Goal: Task Accomplishment & Management: Use online tool/utility

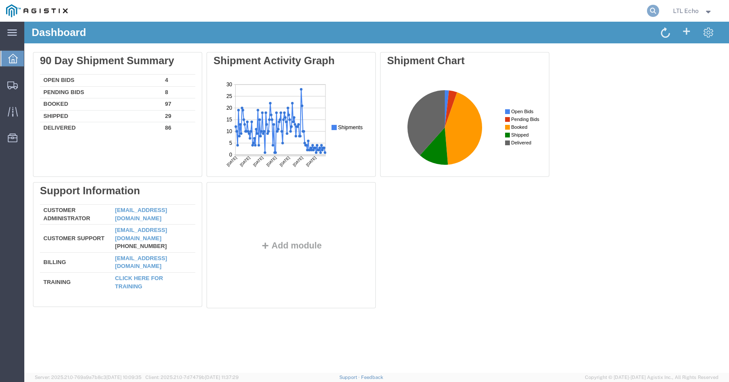
click at [648, 9] on icon at bounding box center [653, 11] width 12 height 12
paste input "57113996"
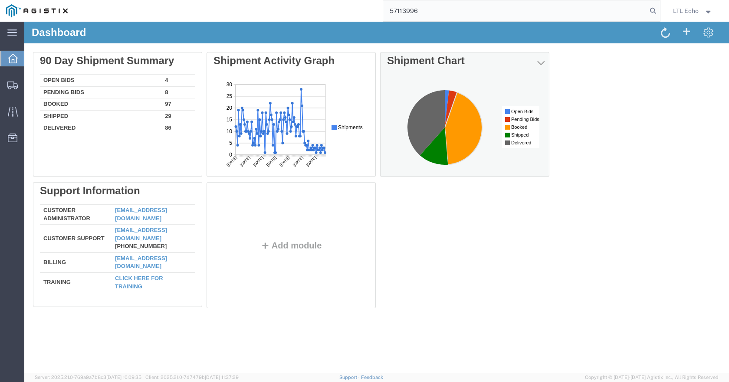
type input "57113996"
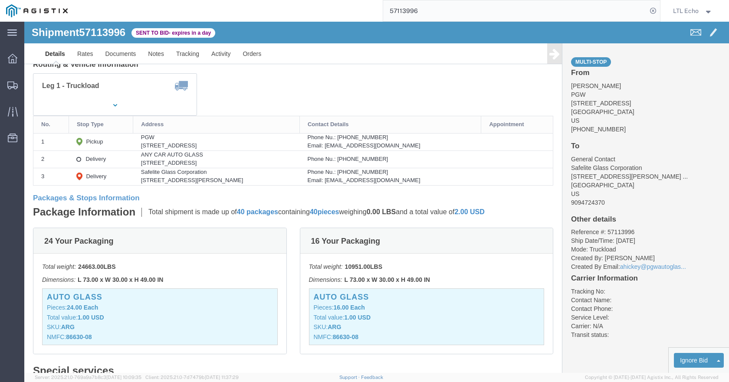
scroll to position [130, 0]
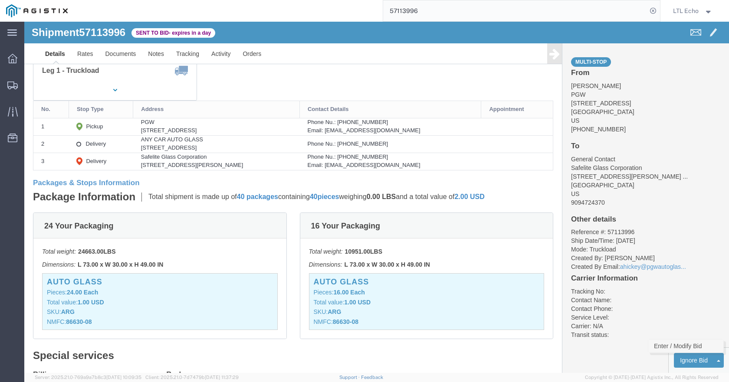
click link "Enter / Modify Bid"
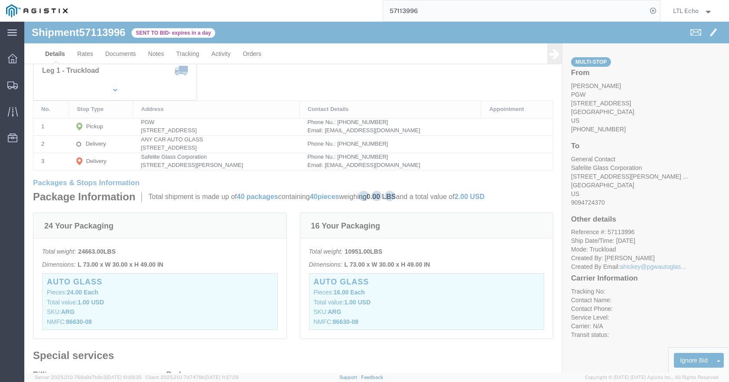
select select "4622"
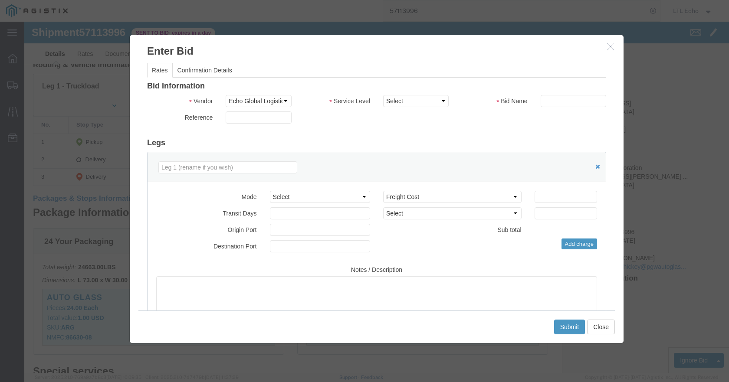
scroll to position [87, 0]
drag, startPoint x: 364, startPoint y: 78, endPoint x: 366, endPoint y: 91, distance: 13.5
click select "Select Guaranteed Next Day LTL Standard 3-5 Day Rail TL Standard 3 - 5 Day"
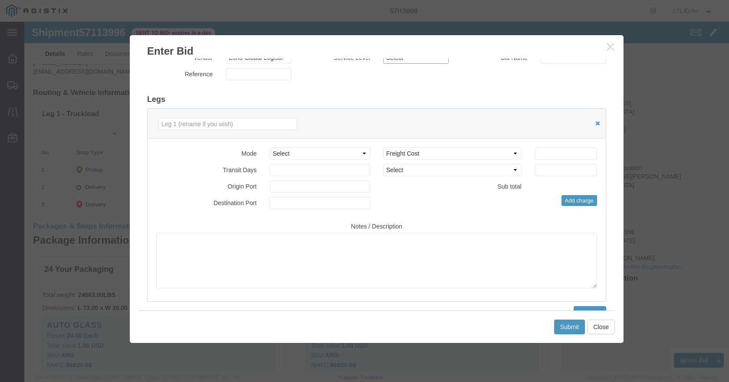
scroll to position [0, 0]
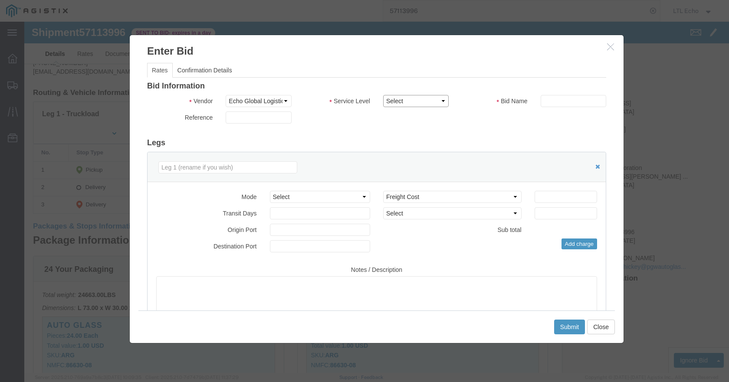
click select "Select Guaranteed Next Day LTL Standard 3-5 Day Rail TL Standard 3 - 5 Day"
select select "13989"
click select "Select Guaranteed Next Day LTL Standard 3-5 Day Rail TL Standard 3 - 5 Day"
paste input "57113996"
type input "57113996"
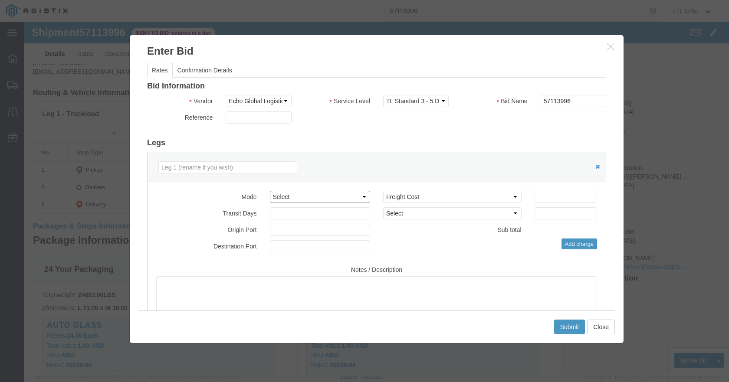
click select "Select Air Less than Truckload Multi-Leg Ocean Freight Rail Small Parcel Truckl…"
select select "TL"
click select "Select Air Less than Truckload Multi-Leg Ocean Freight Rail Small Parcel Truckl…"
click input "number"
type input "4100"
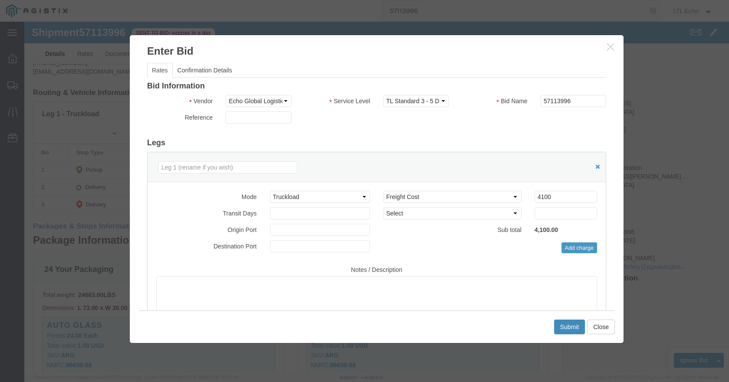
click button "Submit"
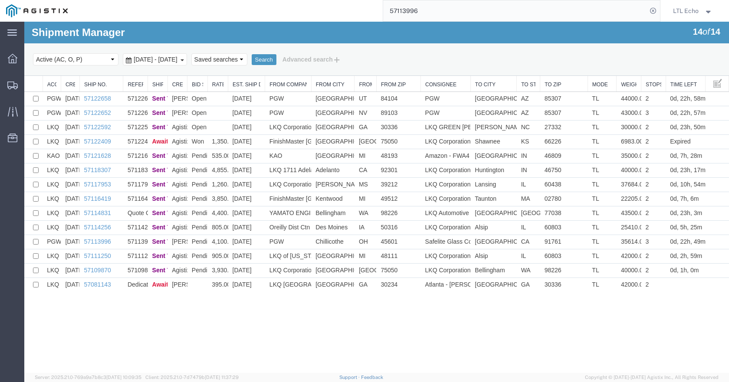
click at [395, 8] on input "57113996" at bounding box center [515, 10] width 264 height 21
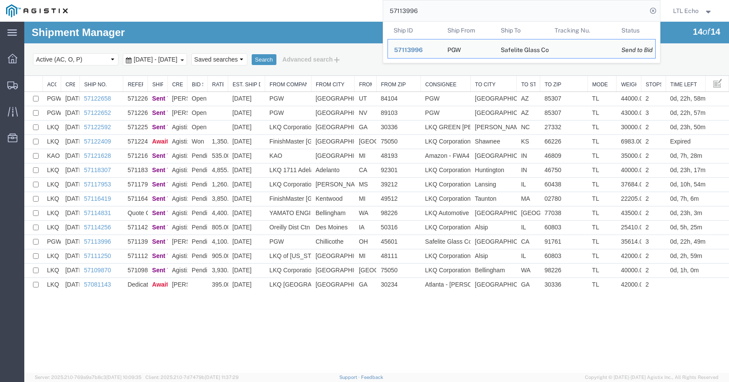
click at [396, 8] on input "57113996" at bounding box center [515, 10] width 264 height 21
paste input "22652"
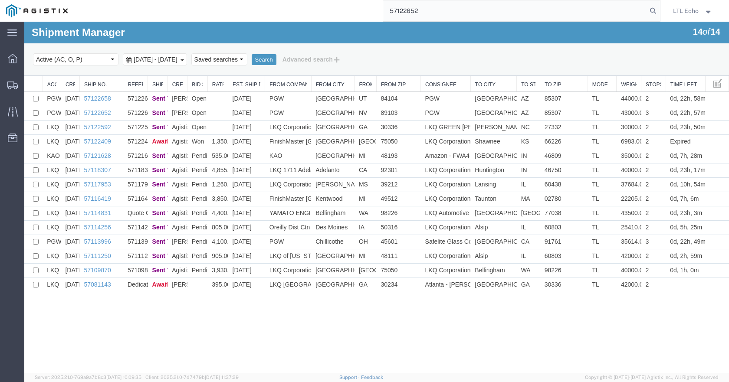
type input "57122652"
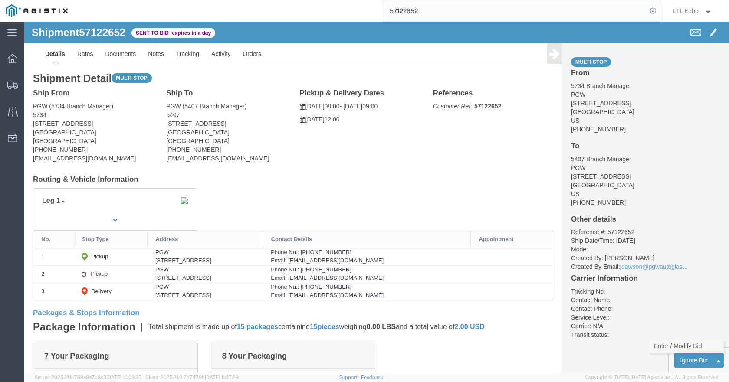
click link "Enter / Modify Bid"
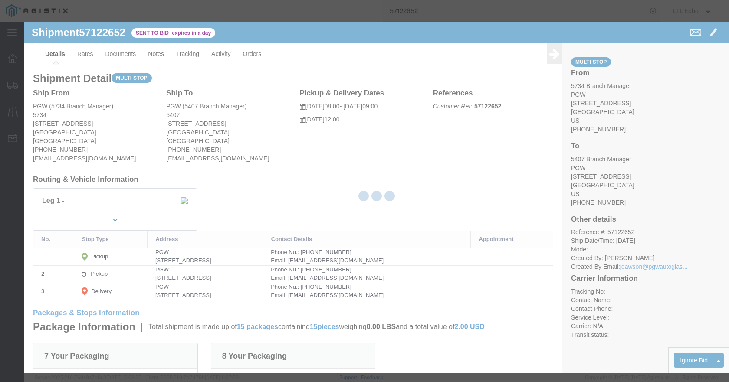
select select "4622"
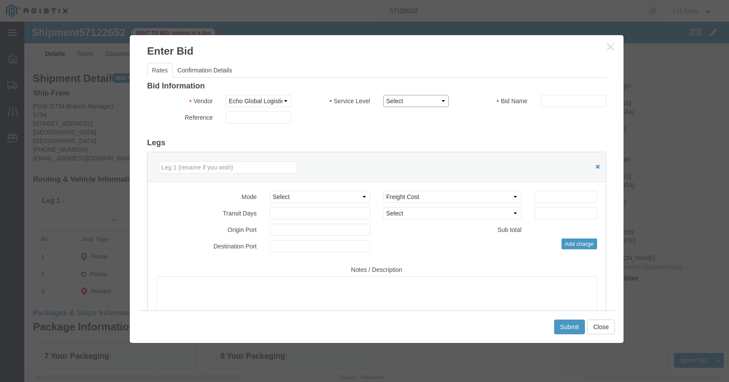
click select "Select Guaranteed Next Day LTL Standard 3-5 Day Rail TL Standard 3 - 5 Day"
select select "13989"
click select "Select Guaranteed Next Day LTL Standard 3-5 Day Rail TL Standard 3 - 5 Day"
paste input "57122652"
type input "57122652"
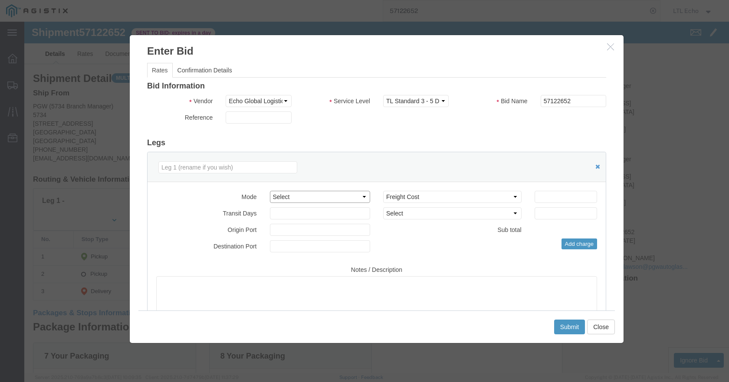
click select "Select Air Less than Truckload Multi-Leg Ocean Freight Rail Small Parcel Truckl…"
select select "TL"
click select "Select Air Less than Truckload Multi-Leg Ocean Freight Rail Small Parcel Truckl…"
click input "number"
type input "1200"
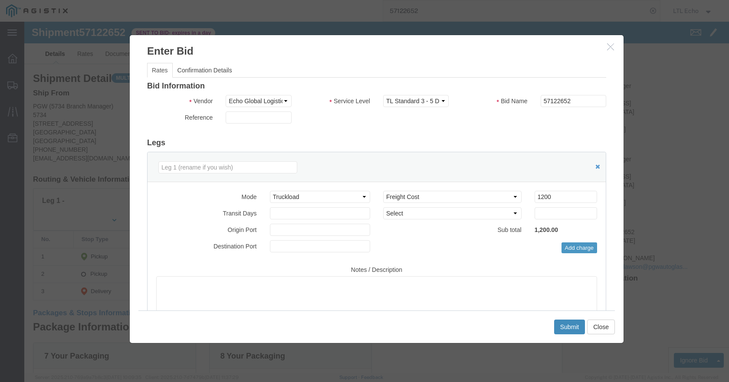
click button "Submit"
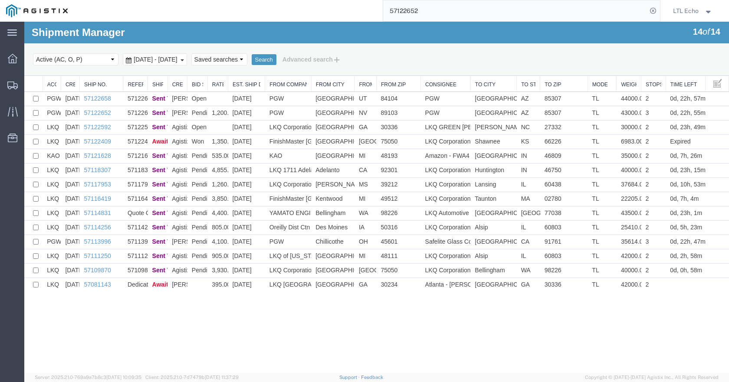
click at [408, 11] on input "57122652" at bounding box center [515, 10] width 264 height 21
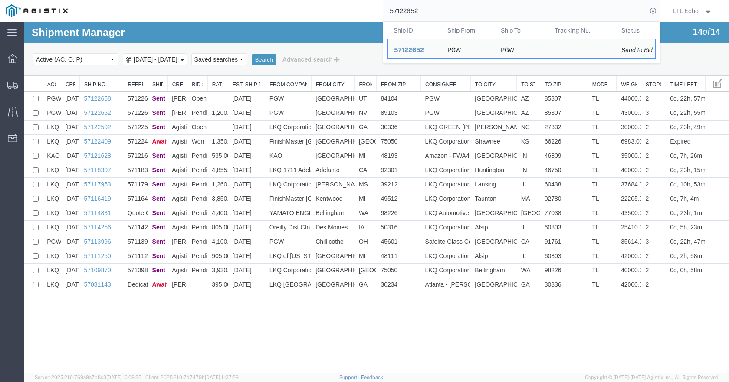
click at [408, 11] on input "57122652" at bounding box center [515, 10] width 264 height 21
paste input "8"
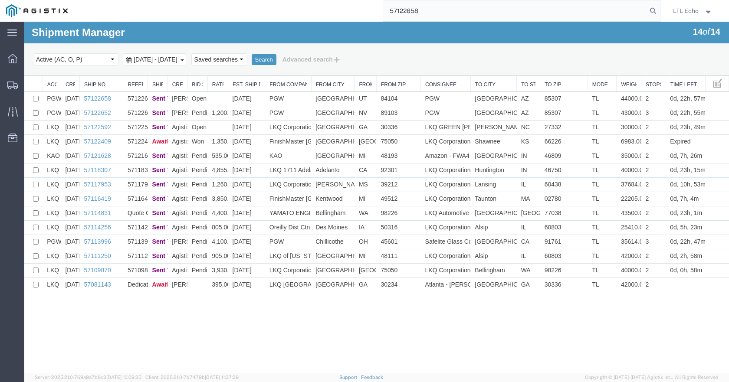
type input "57122658"
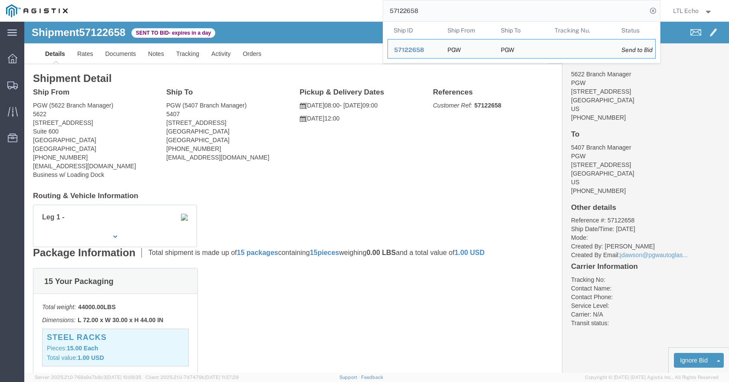
click link "Enter / Modify Bid"
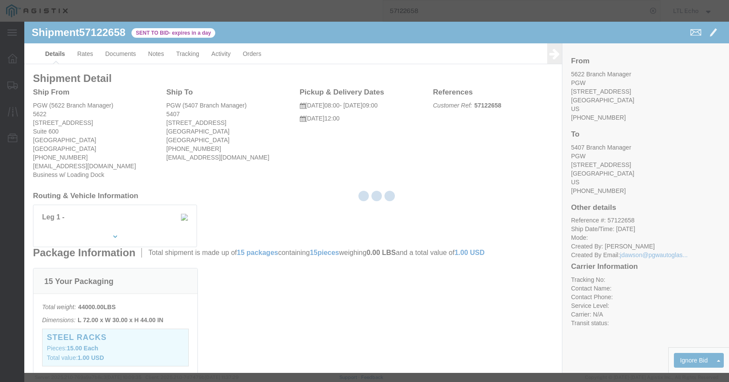
select select "4622"
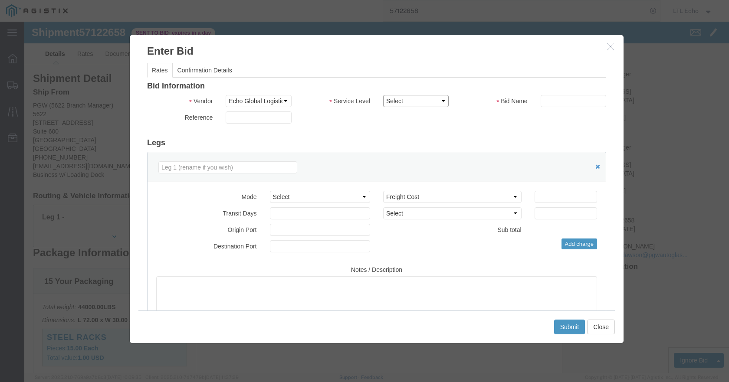
click select "Select Guaranteed Next Day LTL Standard 3-5 Day Rail TL Standard 3 - 5 Day"
select select "13989"
click select "Select Guaranteed Next Day LTL Standard 3-5 Day Rail TL Standard 3 - 5 Day"
paste input "57122658"
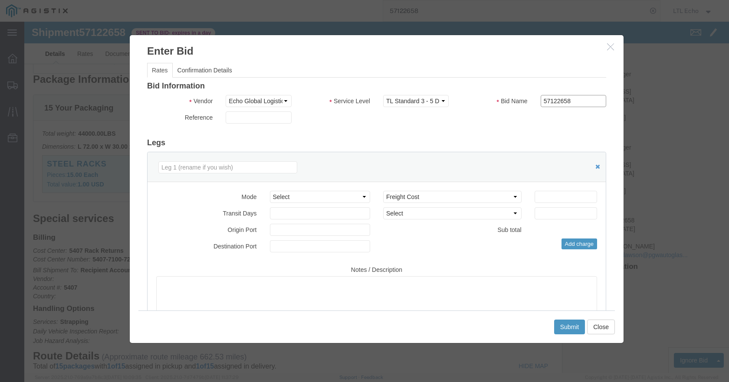
type input "57122658"
click select "Select Air Less than Truckload Multi-Leg Ocean Freight Rail Small Parcel Truckl…"
select select "TL"
click select "Select Air Less than Truckload Multi-Leg Ocean Freight Rail Small Parcel Truckl…"
click input "number"
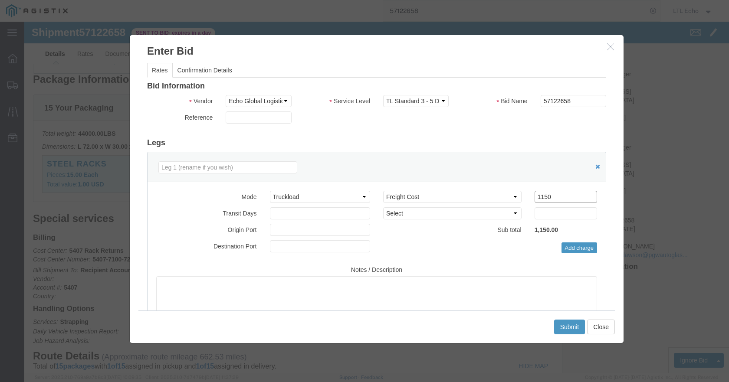
type input "1150"
drag, startPoint x: 7, startPoint y: 297, endPoint x: 8, endPoint y: 351, distance: 53.8
click at [12, 363] on agx-main-menu "main_menu Created with Sketch. Collapse Menu Dashboard Shipments Traffic Resour…" at bounding box center [12, 202] width 24 height 360
click button "Submit"
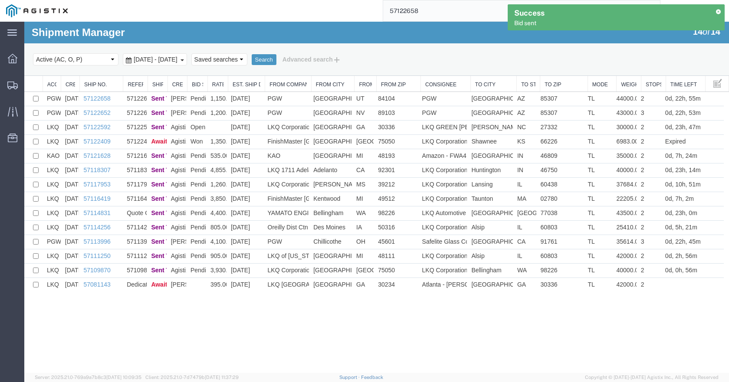
scroll to position [0, 0]
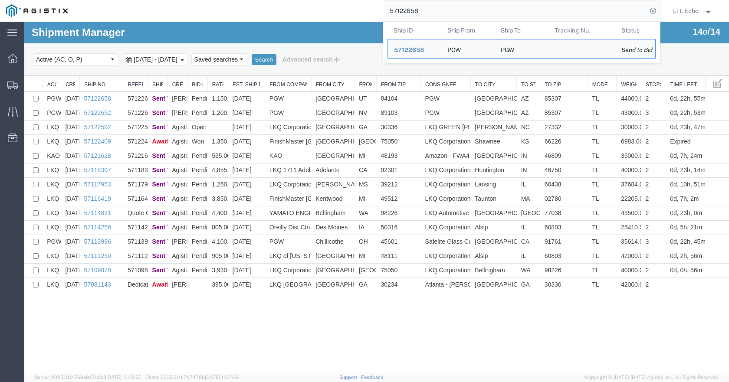
click at [395, 11] on input "57122658" at bounding box center [515, 10] width 264 height 21
paste input "832"
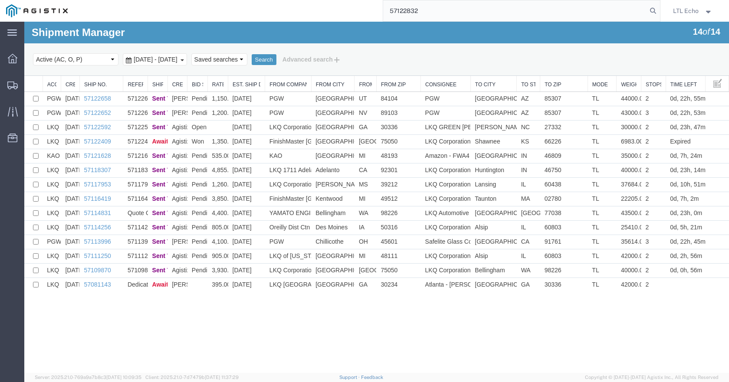
type input "57122832"
